Goal: Information Seeking & Learning: Learn about a topic

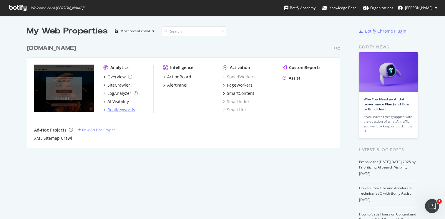
click at [126, 108] on div "RealKeywords" at bounding box center [121, 110] width 28 height 6
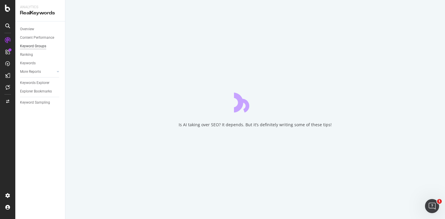
click at [35, 48] on div "Keyword Groups" at bounding box center [33, 46] width 26 height 6
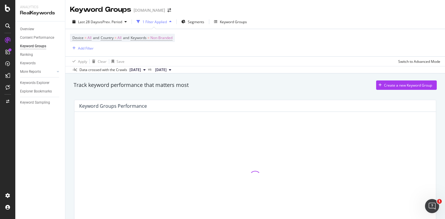
click at [39, 47] on div "Keyword Groups" at bounding box center [33, 46] width 26 height 6
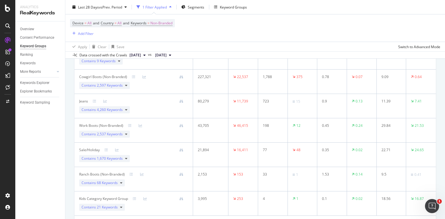
scroll to position [143, 0]
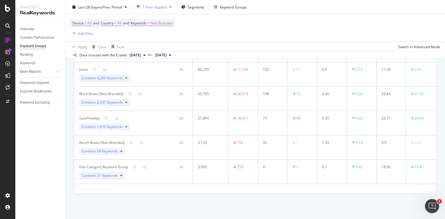
click at [114, 176] on span "21 Keywords" at bounding box center [107, 175] width 21 height 5
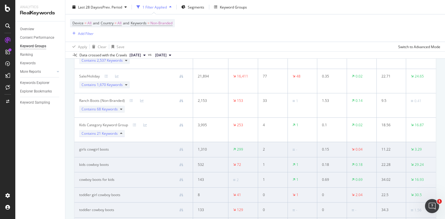
click at [107, 134] on span "21 Keywords" at bounding box center [107, 133] width 21 height 5
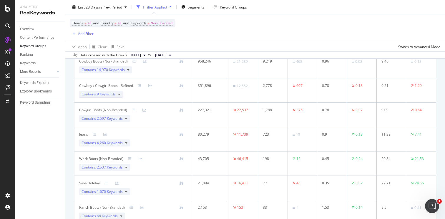
scroll to position [0, 0]
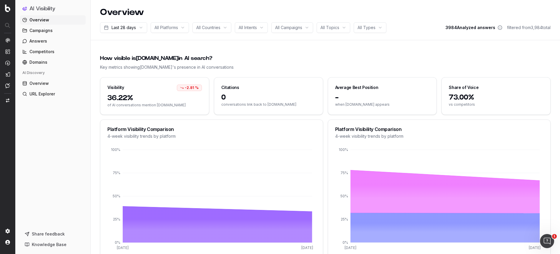
click at [35, 56] on link "Competitors" at bounding box center [53, 51] width 66 height 9
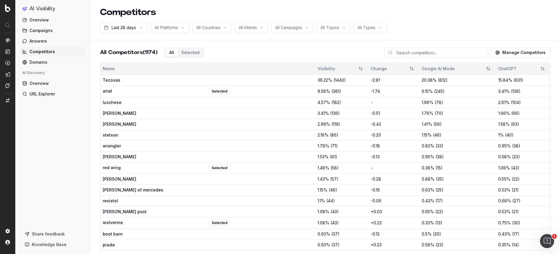
click at [49, 68] on ul "Overview Campaigns Answers Competitors Domains AI Discovery Overview URL Explor…" at bounding box center [53, 57] width 66 height 84
click at [54, 64] on link "Domains" at bounding box center [53, 62] width 66 height 9
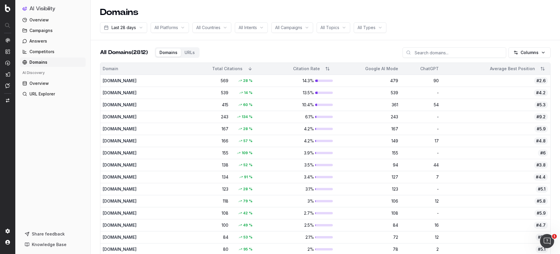
click at [443, 51] on input at bounding box center [454, 52] width 104 height 11
type input "s"
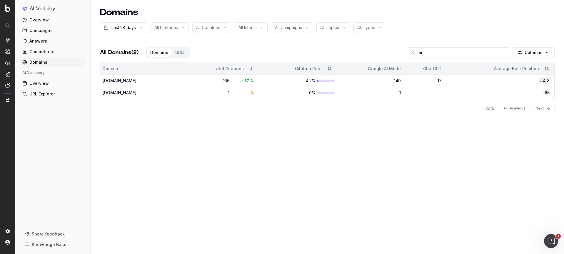
type input "a"
